Goal: Check status: Check status

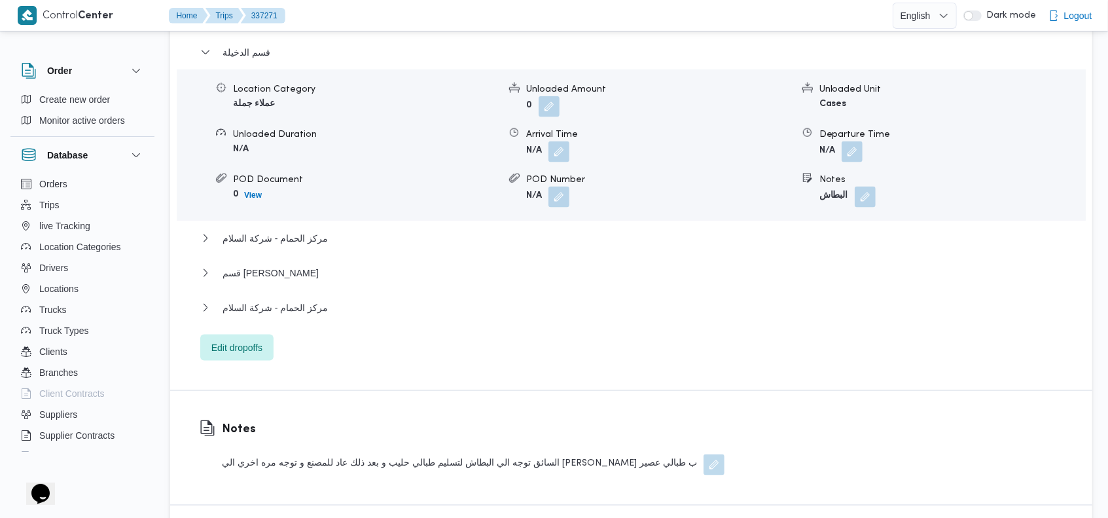
scroll to position [1205, 0]
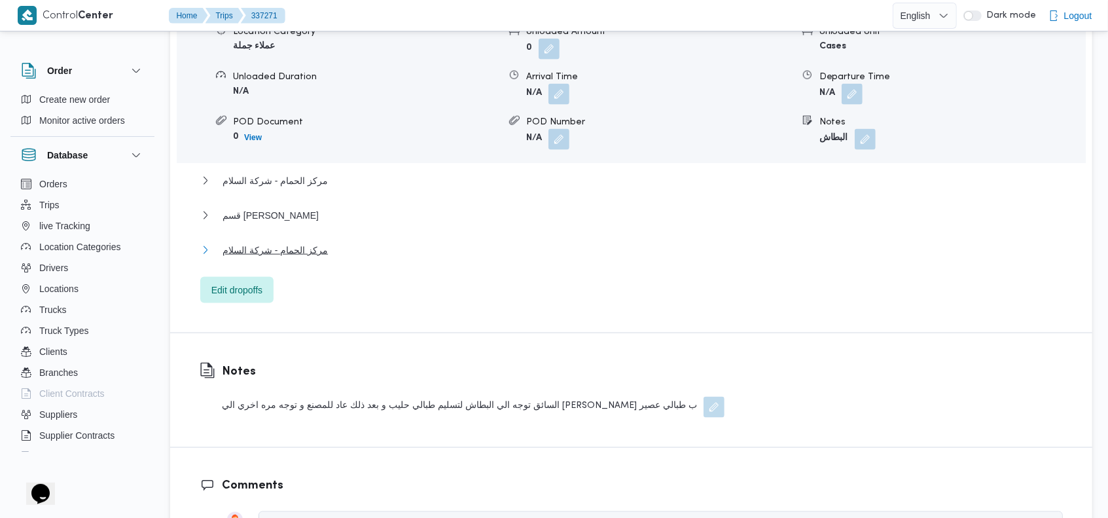
click at [304, 242] on span "مركز الحمام - شركة السلام" at bounding box center [275, 250] width 105 height 16
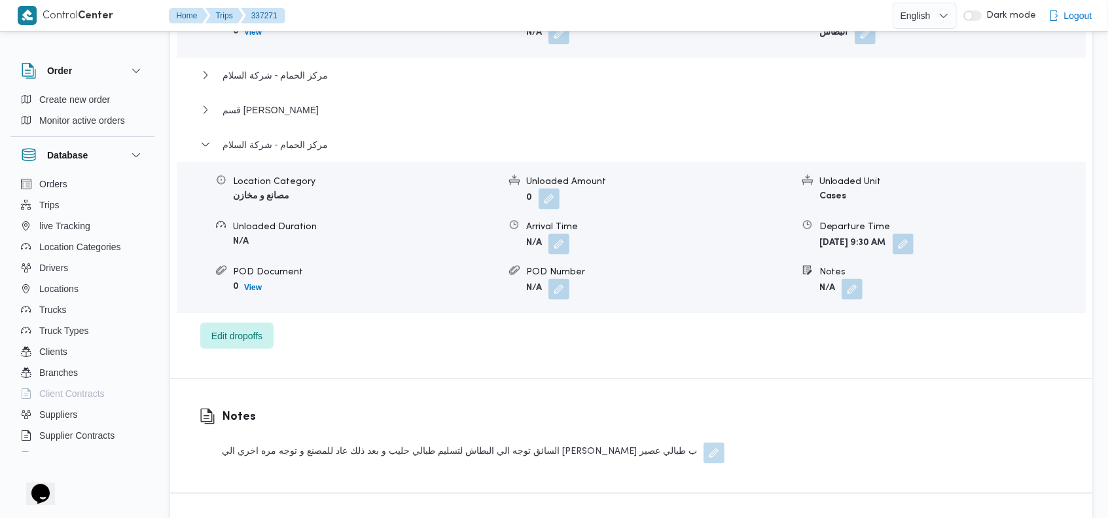
scroll to position [1337, 0]
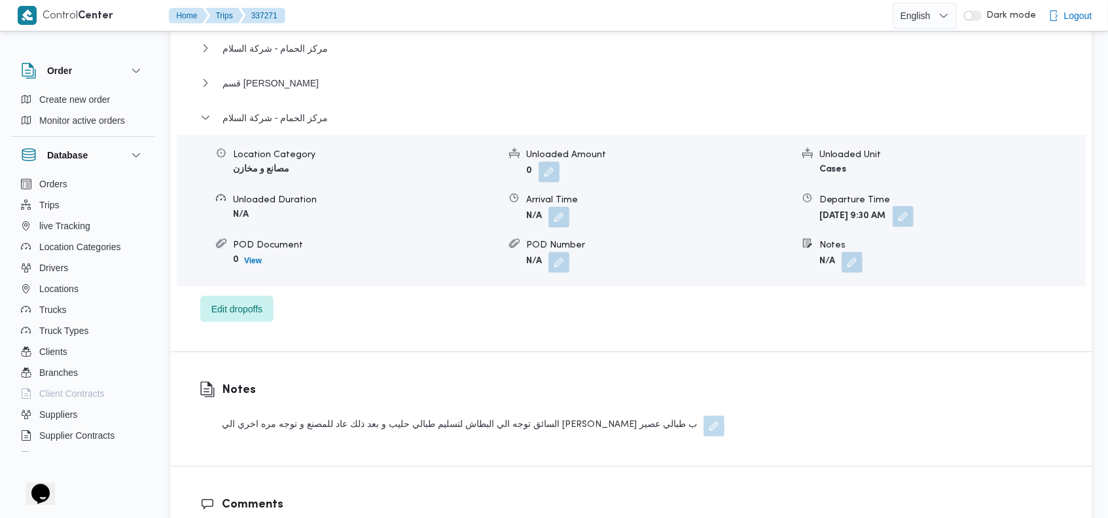
click at [914, 206] on button "button" at bounding box center [903, 216] width 21 height 21
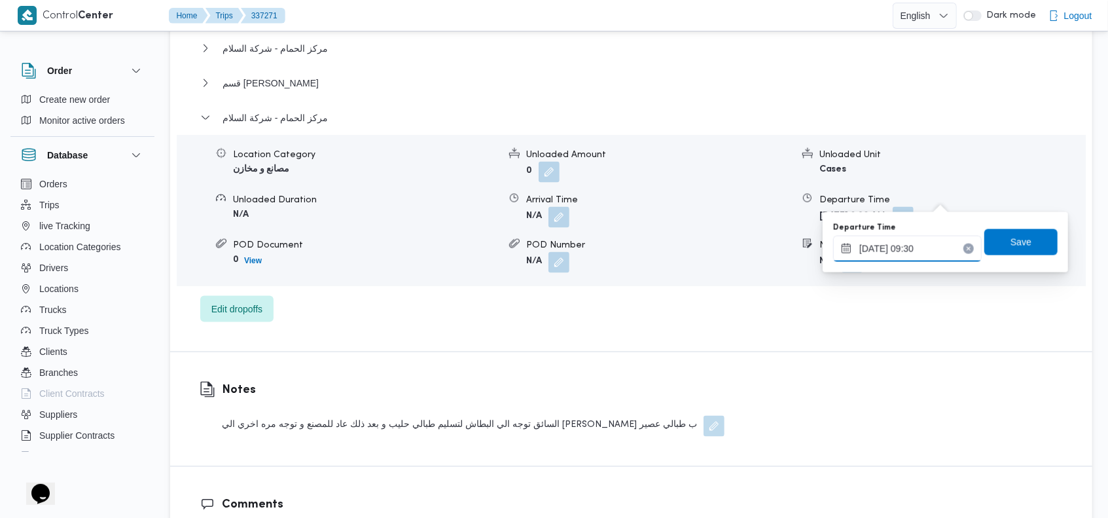
click at [902, 248] on input "13/09/2025 09:30" at bounding box center [907, 249] width 149 height 26
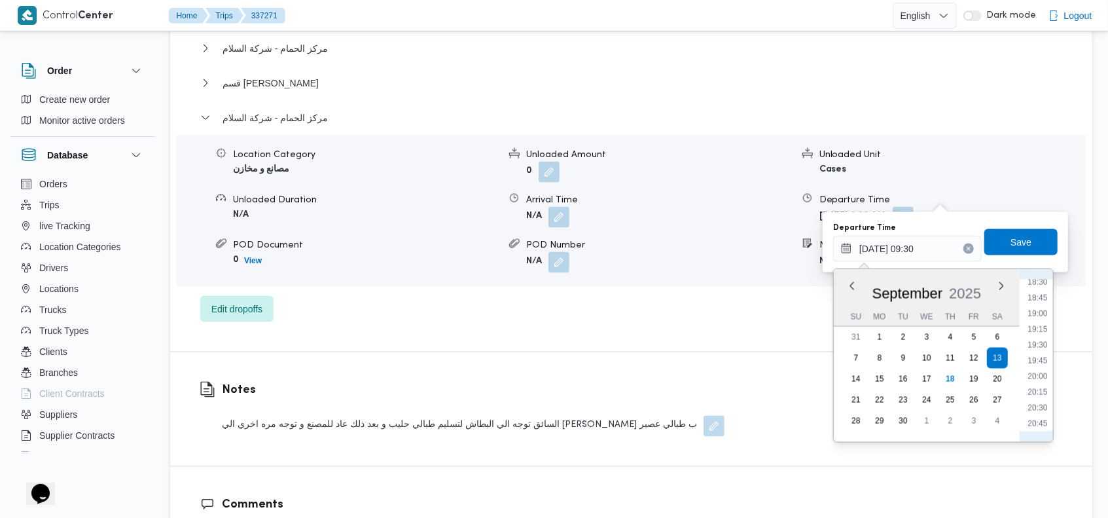
scroll to position [1186, 0]
click at [1039, 415] on li "21:00" at bounding box center [1038, 420] width 30 height 13
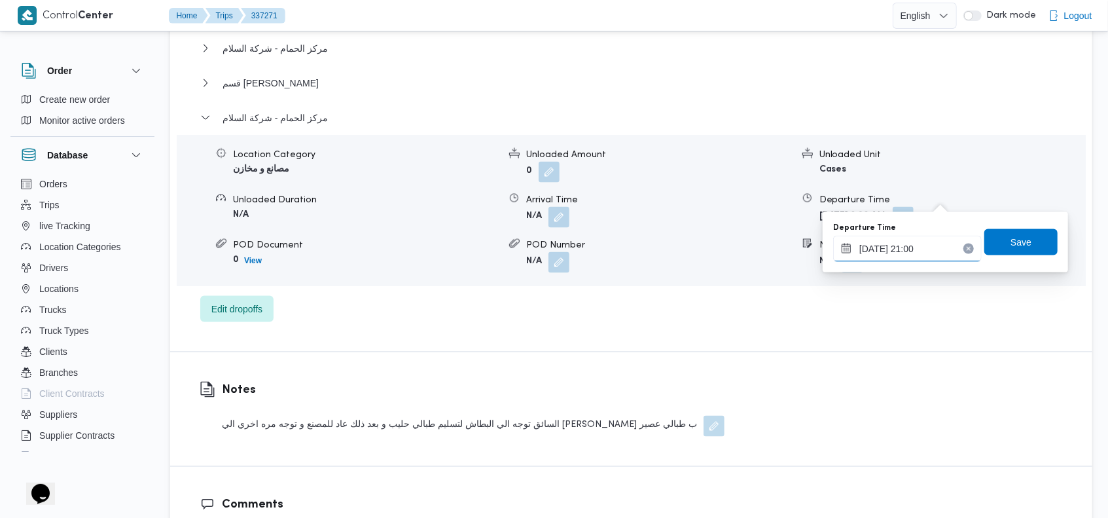
click at [938, 249] on input "13/09/2025 21:00" at bounding box center [907, 249] width 149 height 26
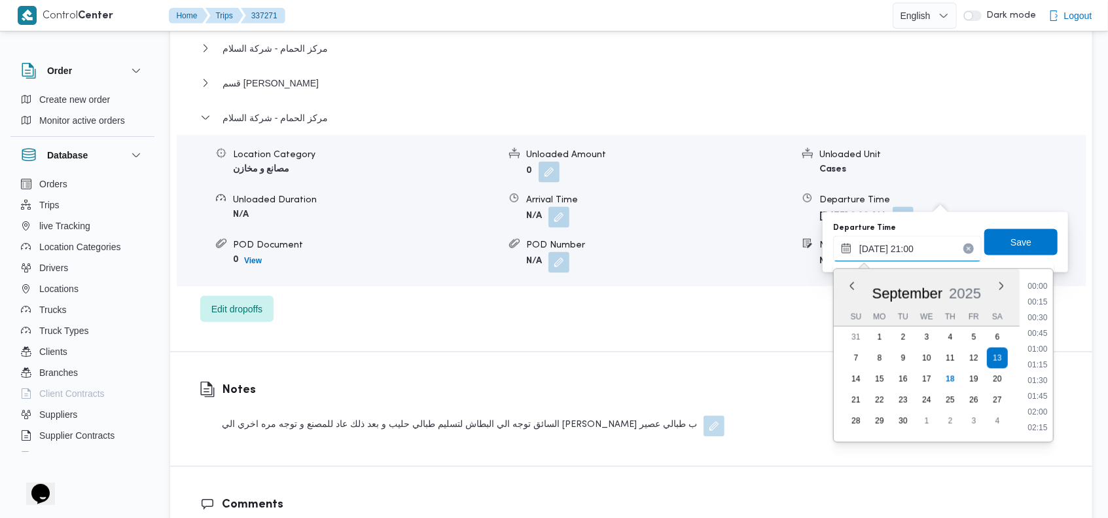
scroll to position [1241, 0]
click at [1037, 394] on li "21:30" at bounding box center [1038, 396] width 30 height 13
type input "13/09/2025 21:30"
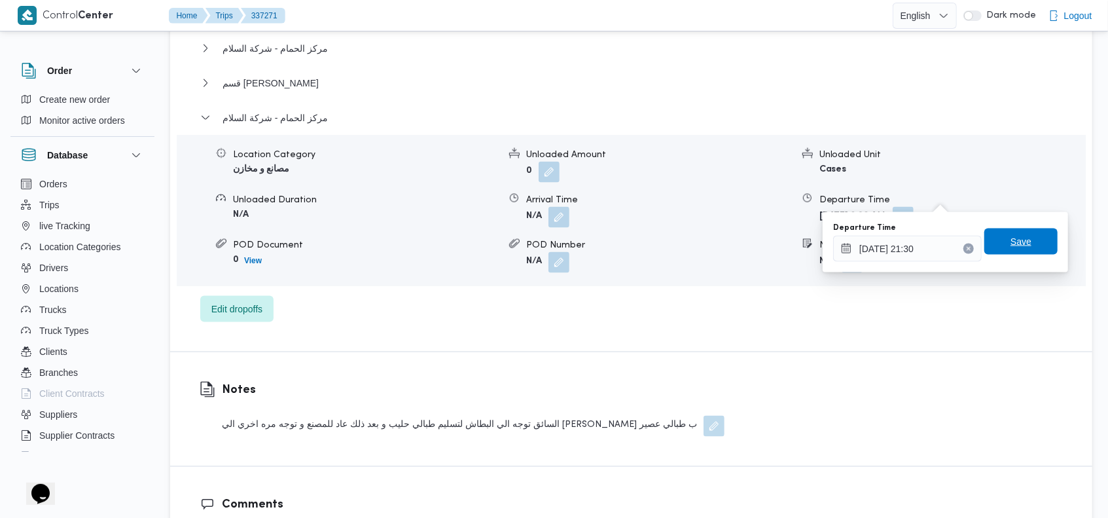
click at [1011, 243] on span "Save" at bounding box center [1021, 242] width 21 height 16
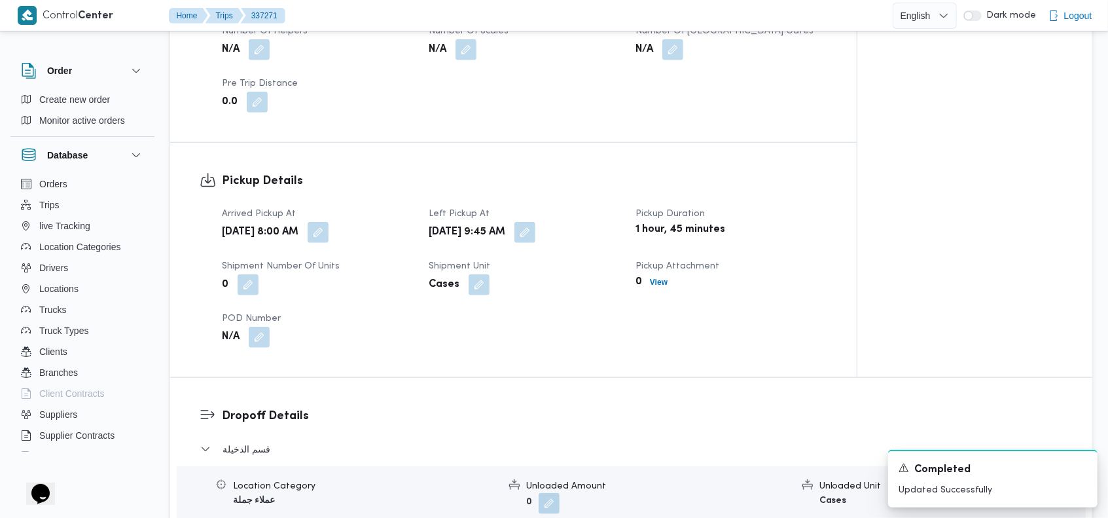
scroll to position [0, 0]
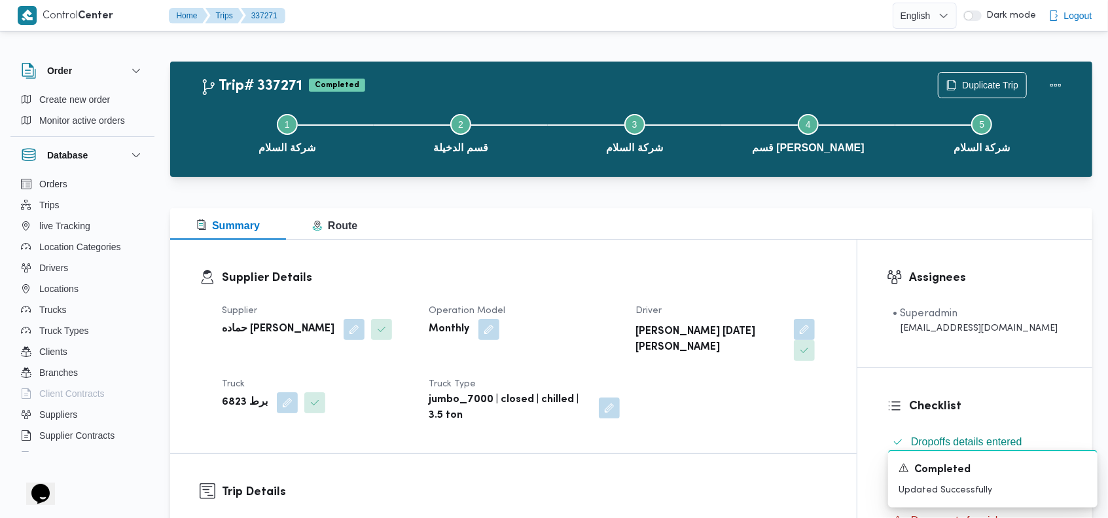
click at [722, 221] on div "Summary Route" at bounding box center [631, 223] width 923 height 31
click at [1078, 469] on icon "Dismiss toast" at bounding box center [1082, 467] width 10 height 10
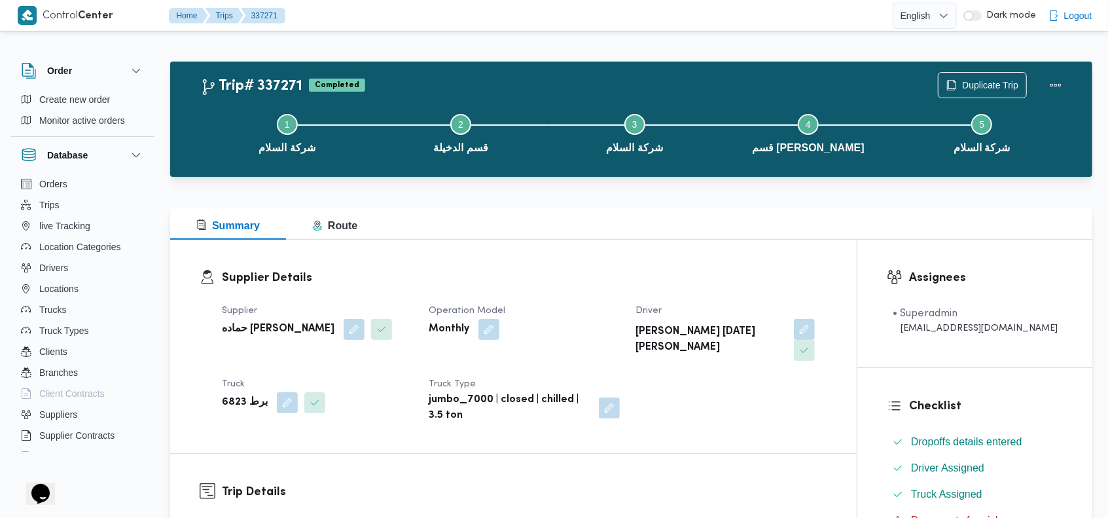
click at [473, 221] on div "Summary Route" at bounding box center [631, 223] width 923 height 31
click at [545, 64] on div "Trip# 337271 Completed Duplicate Trip Step 1 is incomplete 1 شركة السلام Step 2…" at bounding box center [631, 119] width 923 height 115
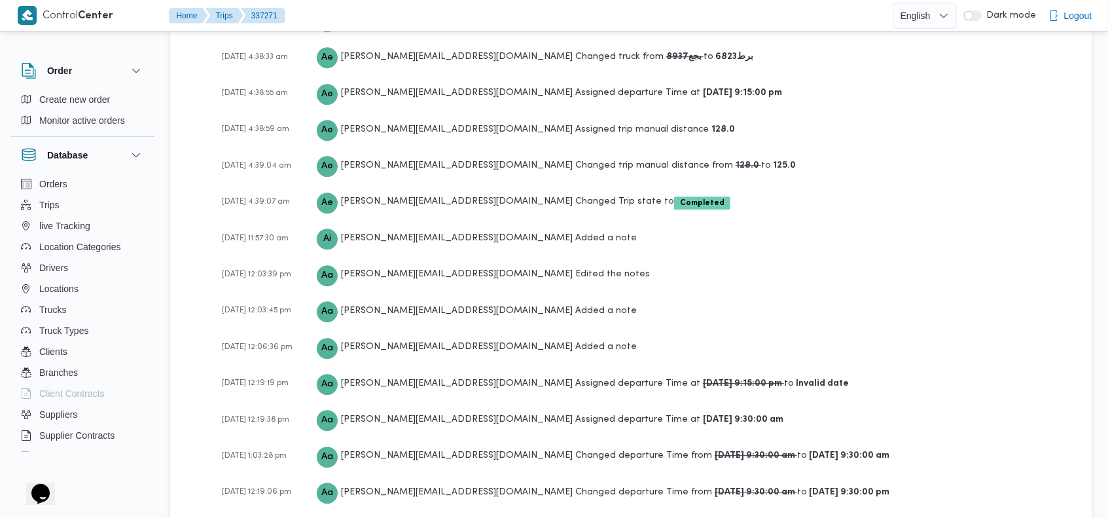
scroll to position [2382, 0]
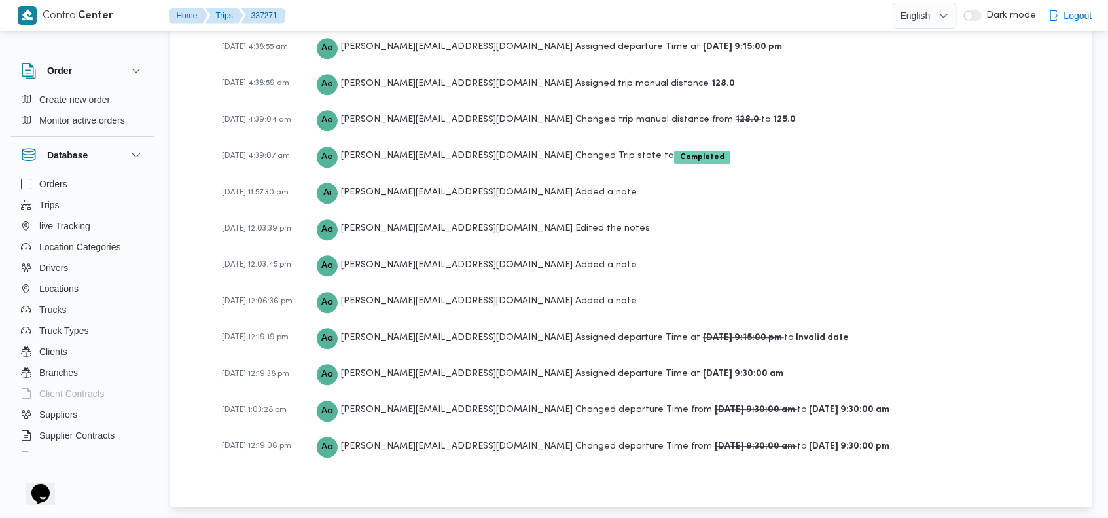
click at [753, 217] on div "14-09-2025 12:03:39 pm Aa ahmed.adel@illa.com.eg Edited the notes" at bounding box center [642, 228] width 841 height 23
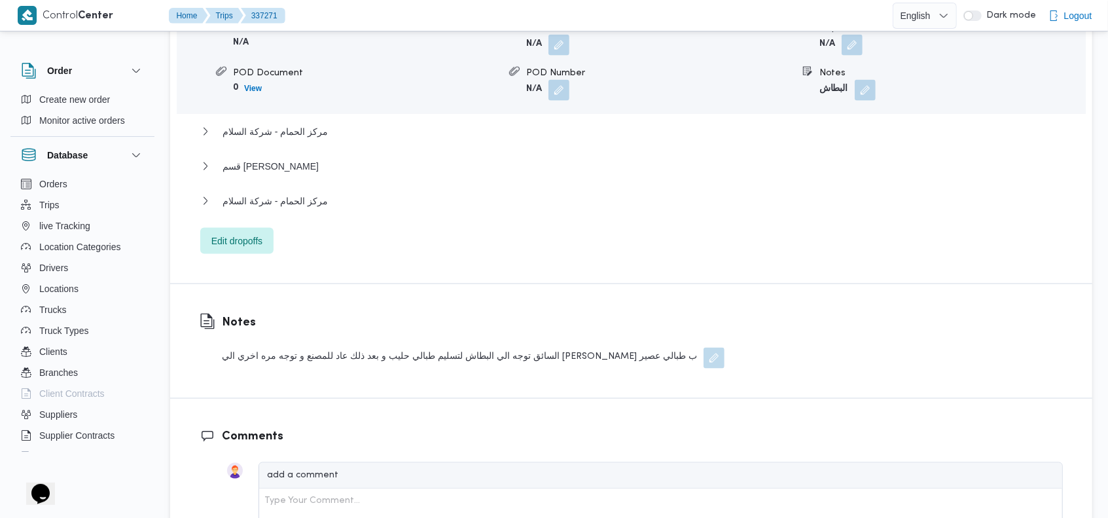
scroll to position [1257, 0]
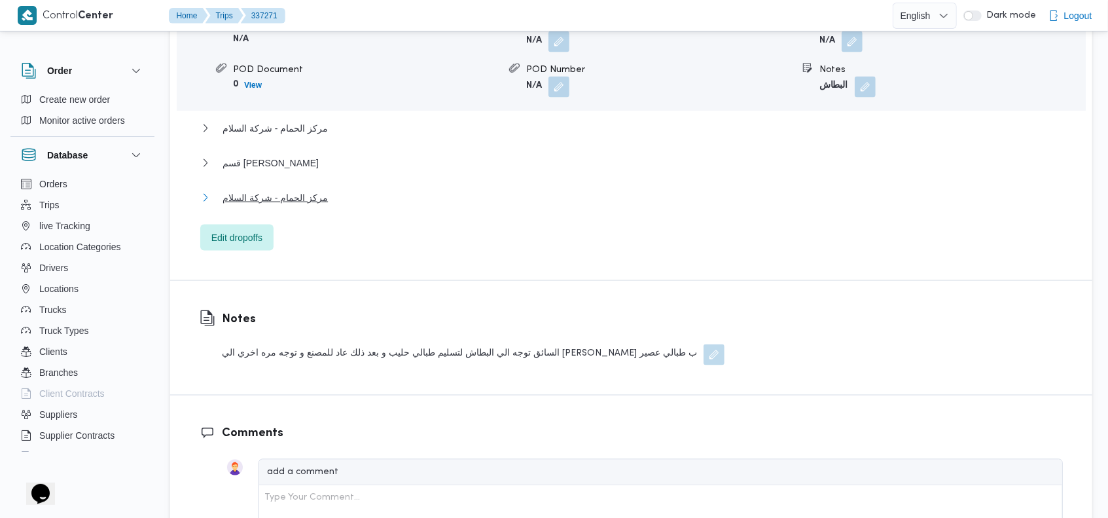
click at [304, 190] on span "مركز الحمام - شركة السلام" at bounding box center [275, 198] width 105 height 16
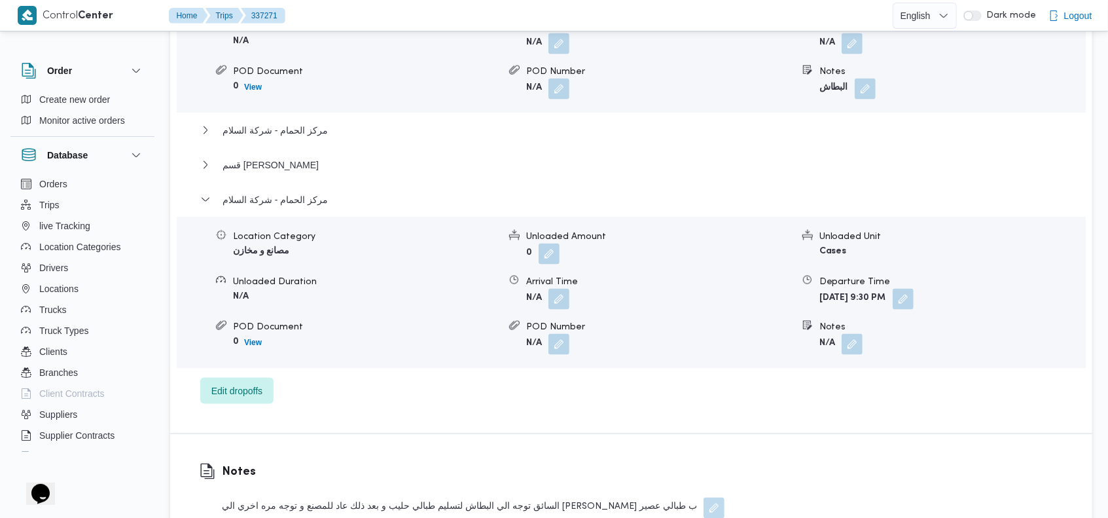
scroll to position [1293, 0]
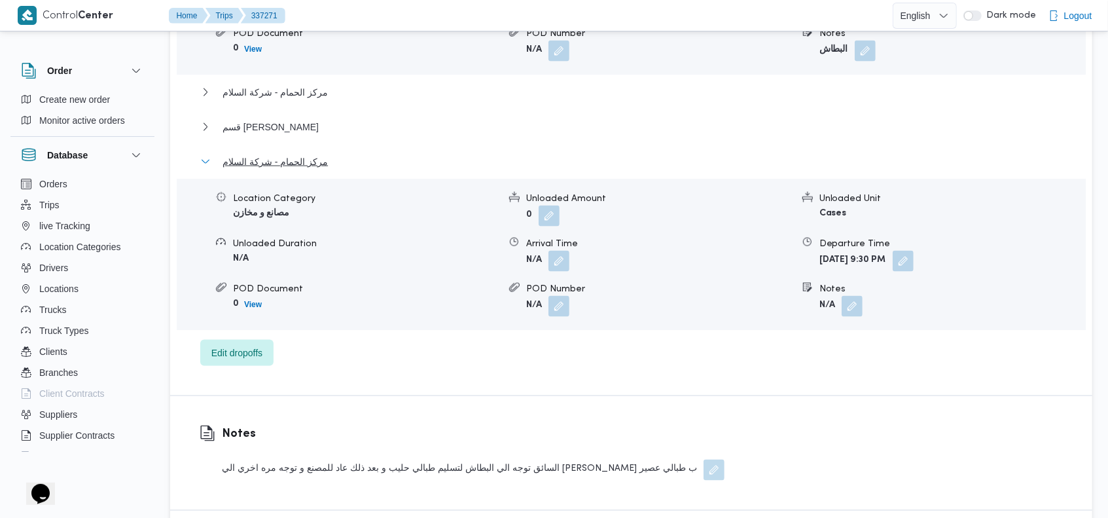
click at [547, 154] on button "مركز الحمام - شركة السلام" at bounding box center [631, 162] width 863 height 16
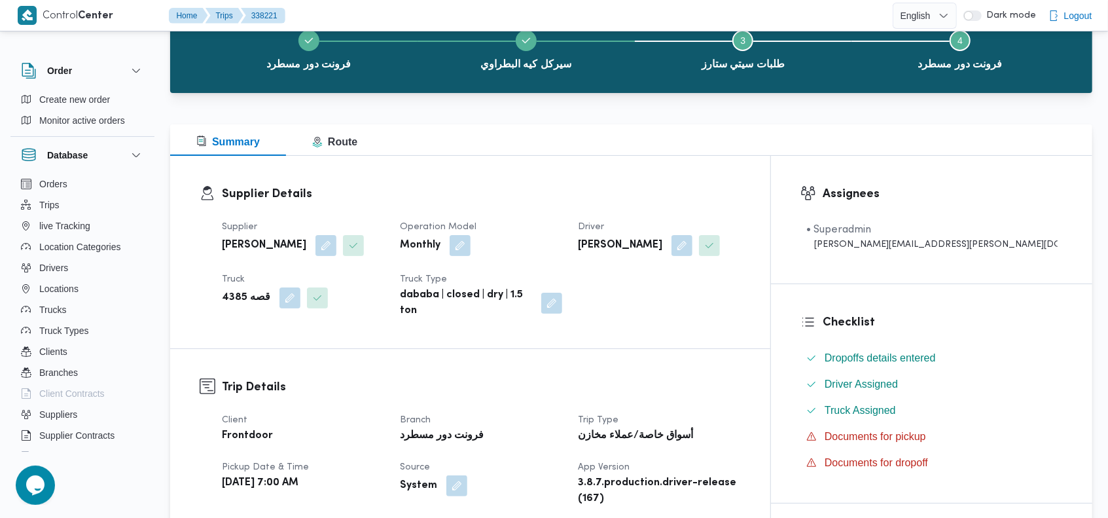
scroll to position [79, 0]
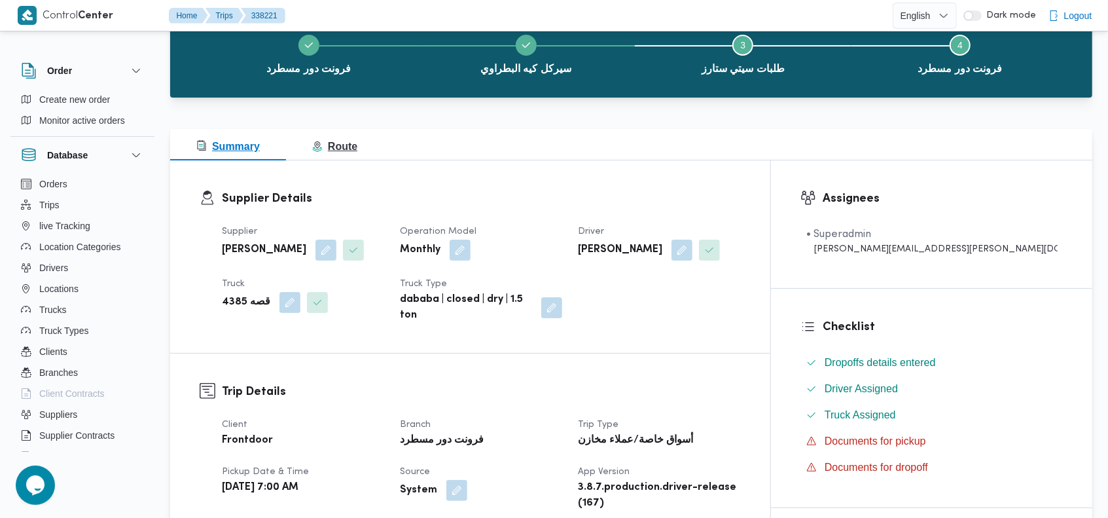
click at [340, 142] on span "Route" at bounding box center [334, 146] width 45 height 11
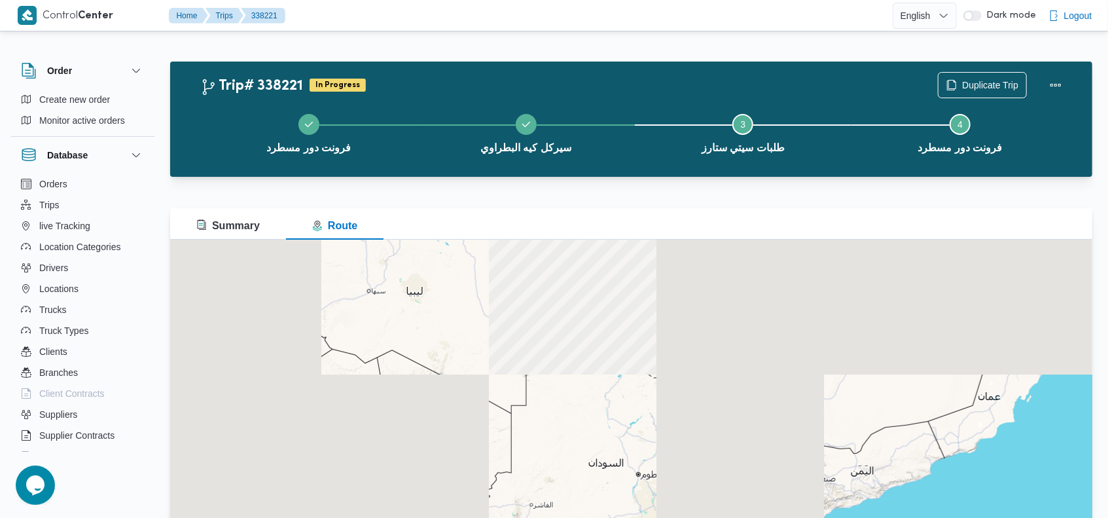
drag, startPoint x: 569, startPoint y: 353, endPoint x: 533, endPoint y: 234, distance: 124.5
click at [533, 233] on div "Summary Route" at bounding box center [631, 387] width 923 height 359
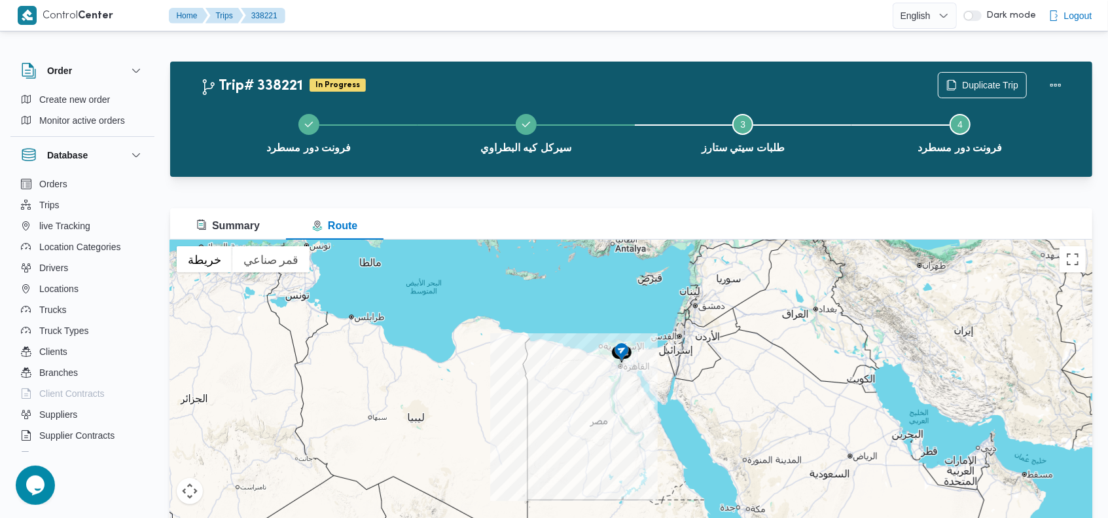
drag, startPoint x: 538, startPoint y: 270, endPoint x: 543, endPoint y: 416, distance: 146.8
click at [543, 416] on div at bounding box center [631, 403] width 923 height 327
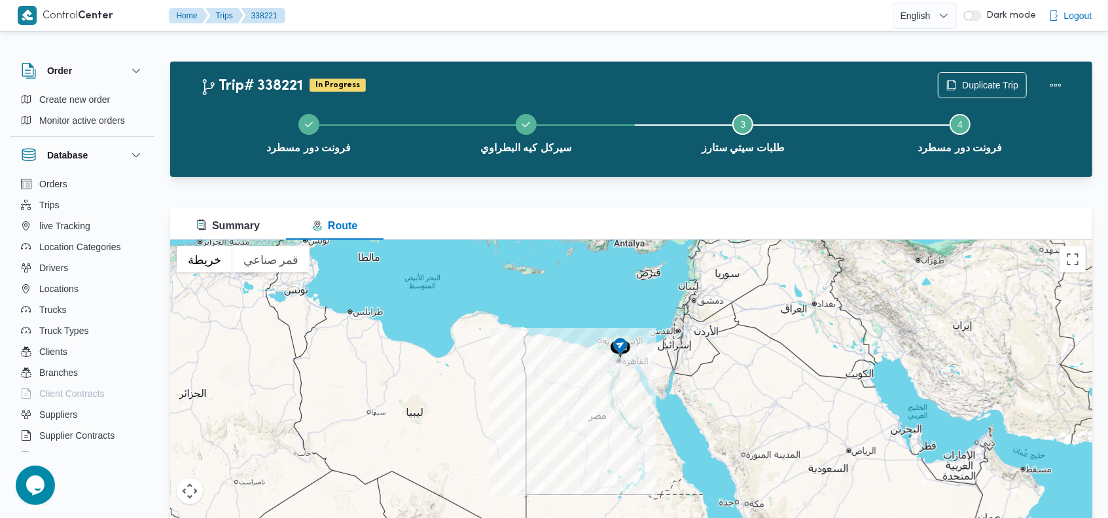
click at [618, 346] on img at bounding box center [620, 348] width 21 height 22
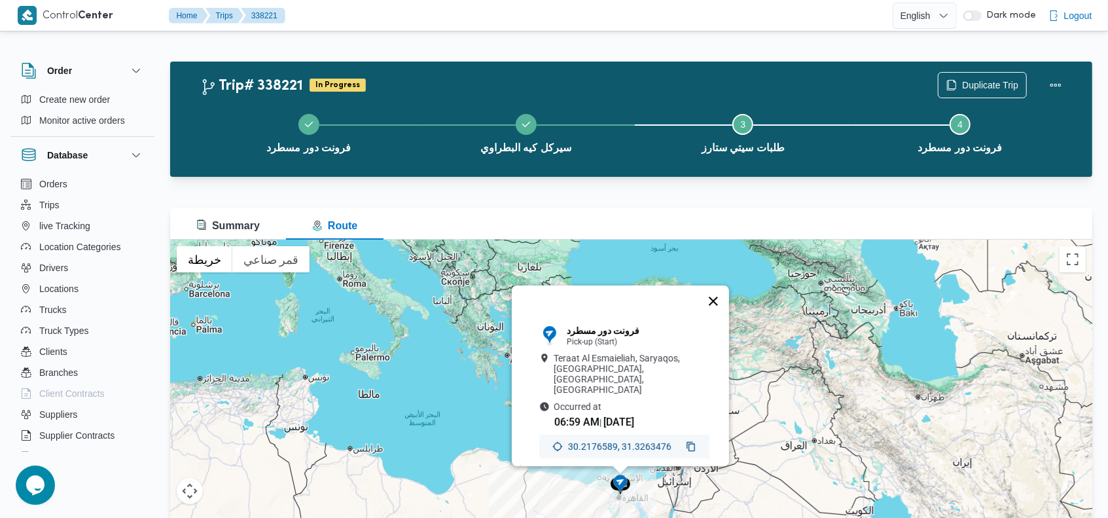
click at [723, 291] on button "إغلاق" at bounding box center [713, 300] width 31 height 31
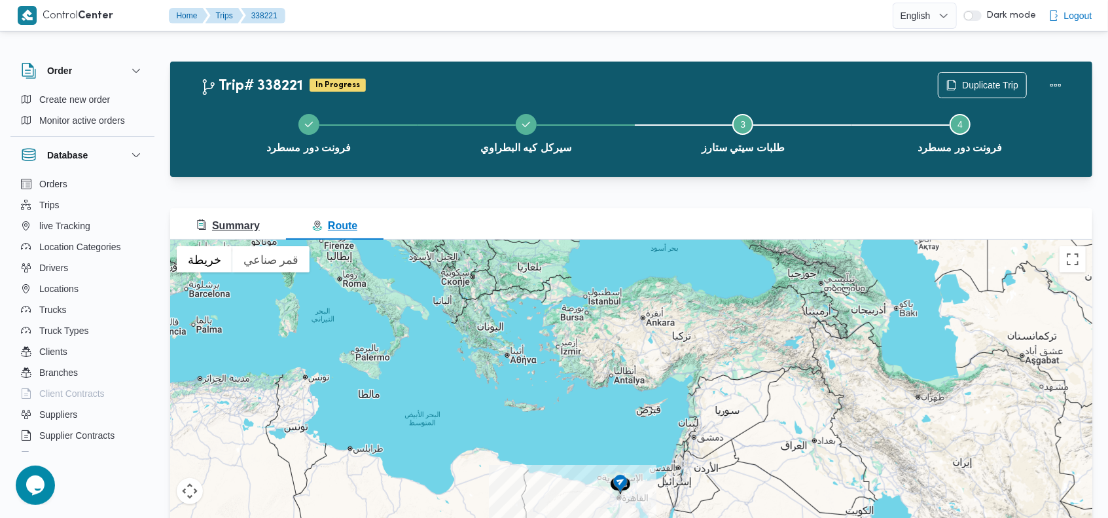
click at [239, 225] on span "Summary" at bounding box center [228, 225] width 64 height 11
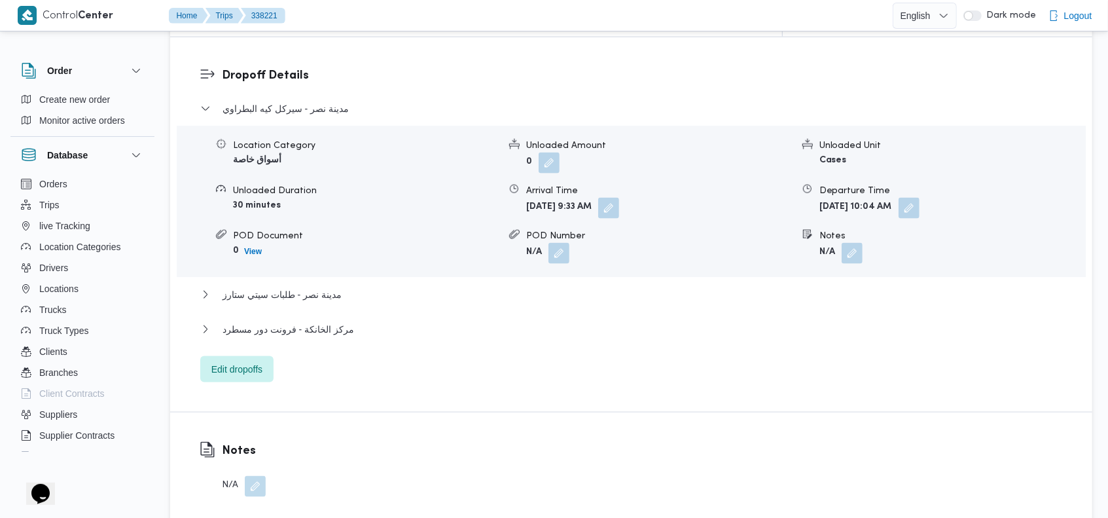
scroll to position [1152, 0]
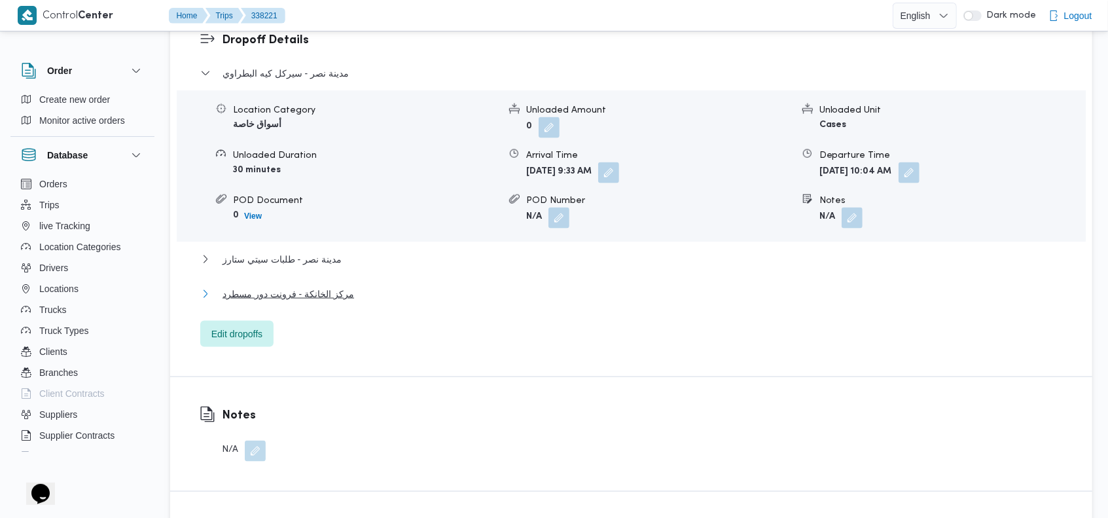
click at [307, 286] on span "مركز الخانكة - فرونت دور مسطرد" at bounding box center [289, 294] width 132 height 16
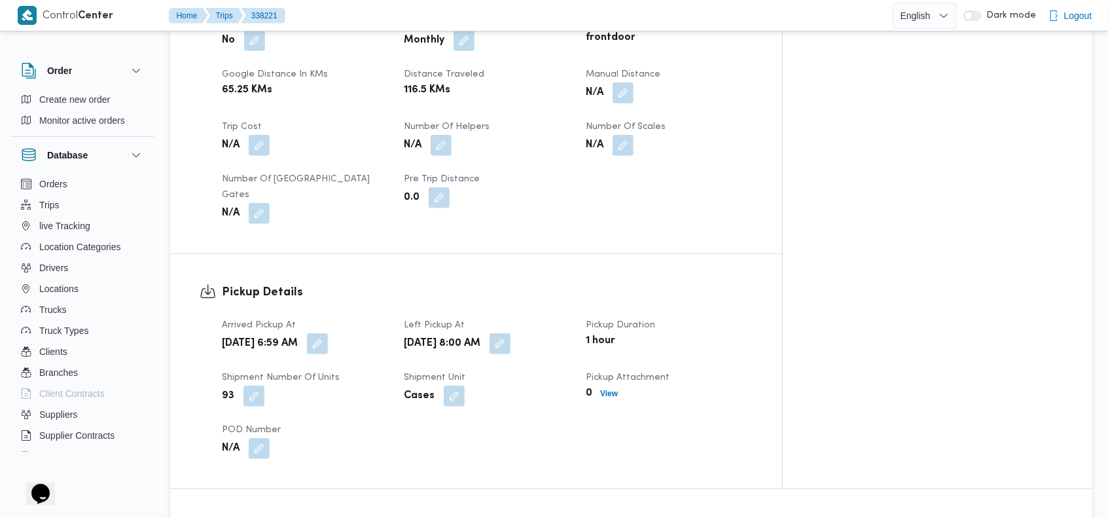
scroll to position [0, 0]
